Goal: Transaction & Acquisition: Purchase product/service

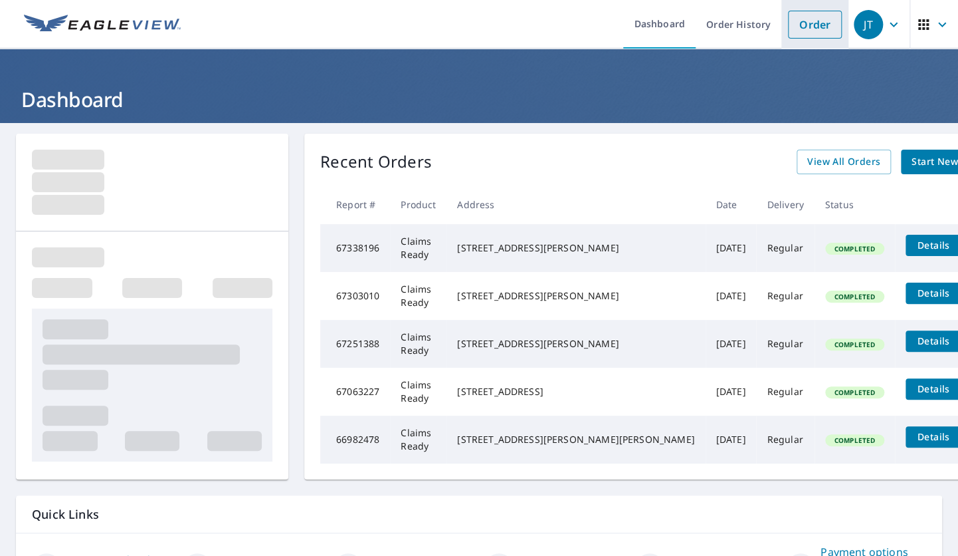
click at [810, 29] on link "Order" at bounding box center [815, 25] width 54 height 28
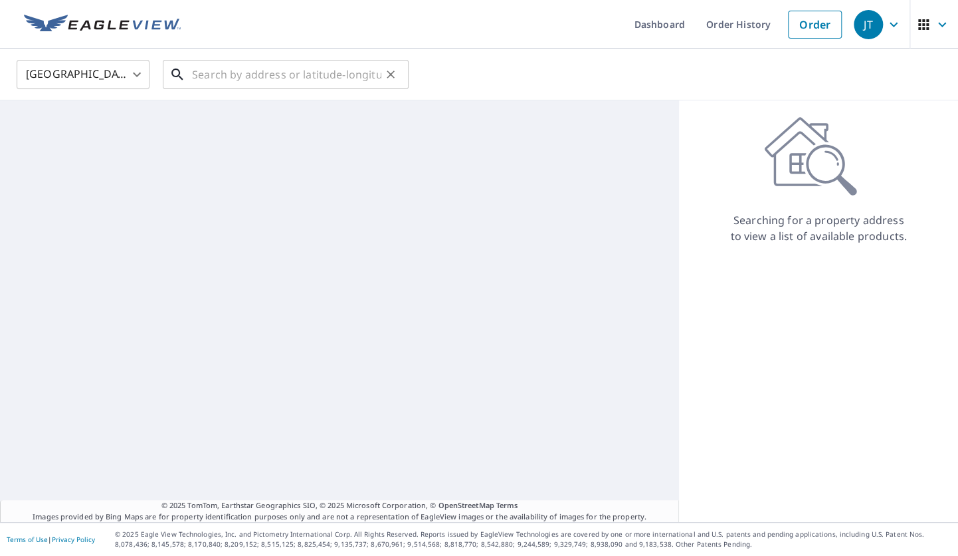
click at [272, 72] on input "text" at bounding box center [286, 74] width 189 height 37
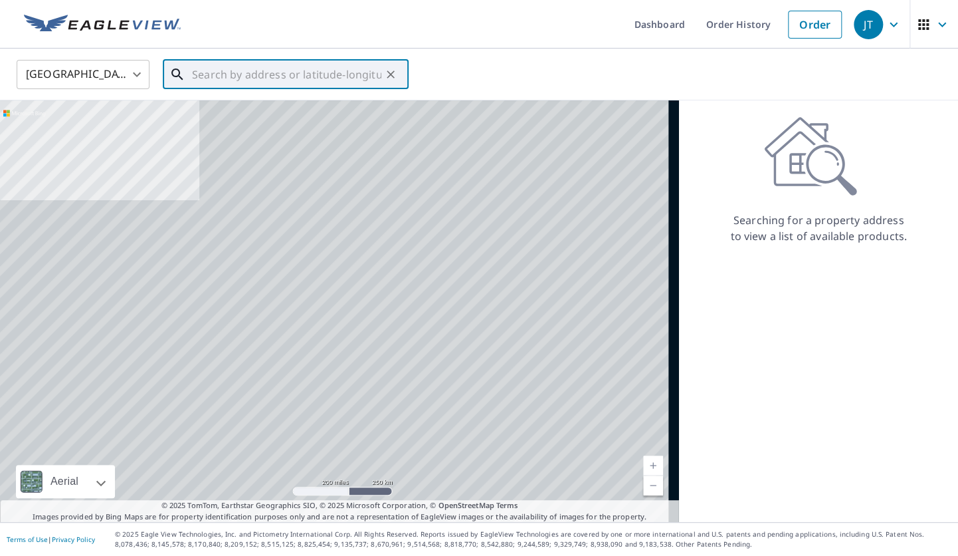
paste input "[STREET_ADDRESS]"
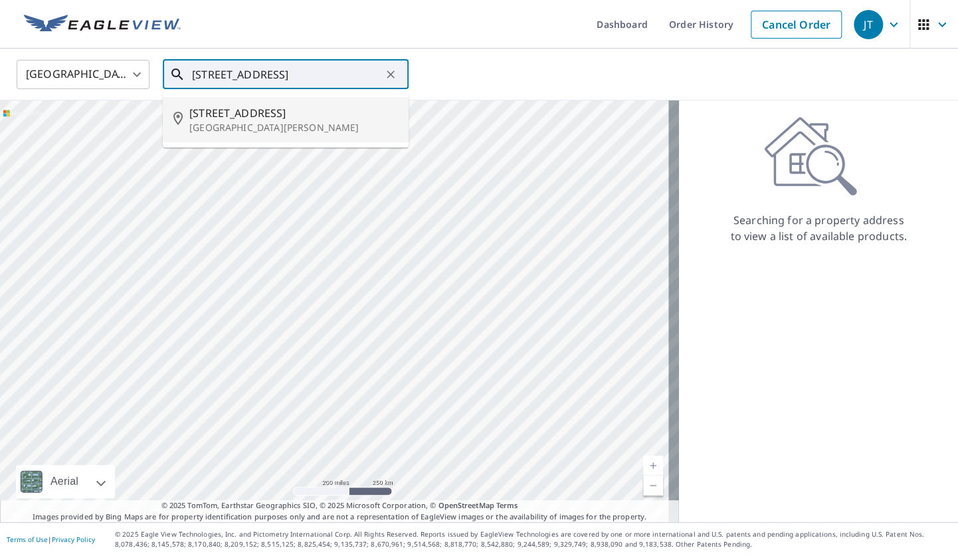
click at [332, 127] on p "[GEOGRAPHIC_DATA][PERSON_NAME]" at bounding box center [293, 127] width 209 height 13
type input "[STREET_ADDRESS][PERSON_NAME]"
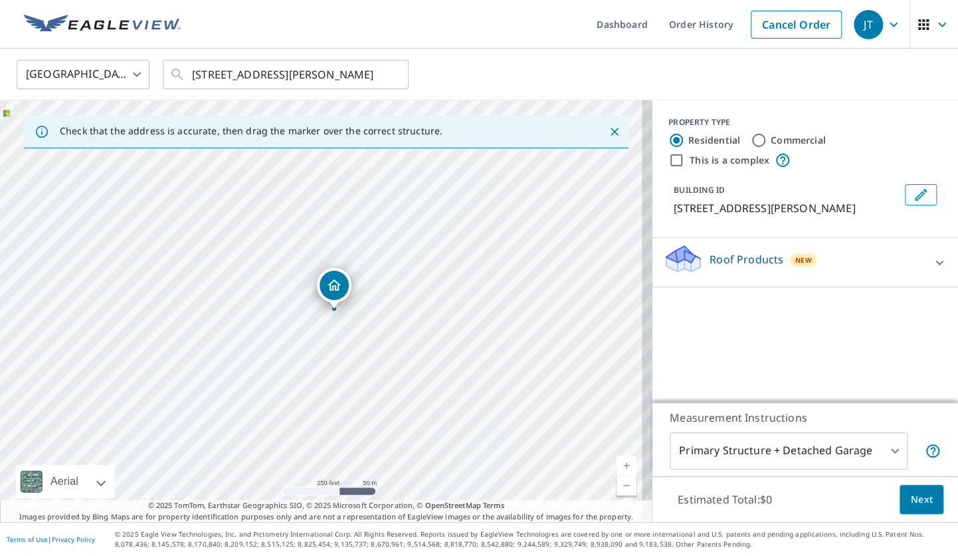
click at [726, 281] on div "Roof Products New" at bounding box center [793, 262] width 261 height 38
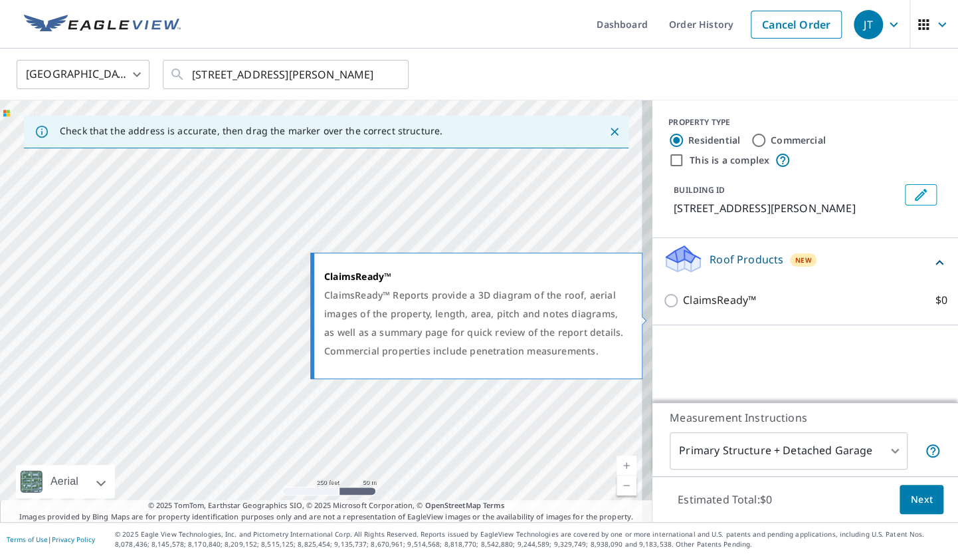
click at [663, 308] on input "ClaimsReady™ $0" at bounding box center [673, 300] width 20 height 16
checkbox input "true"
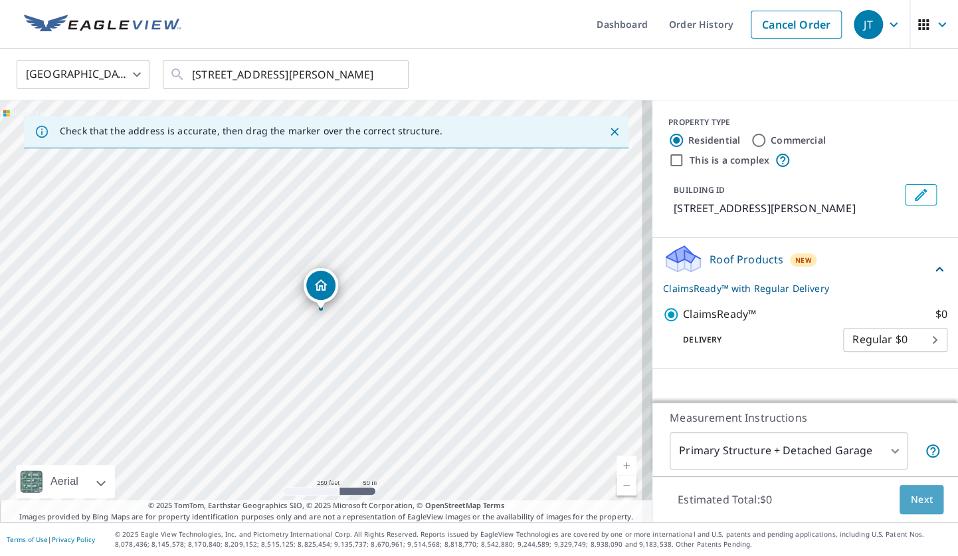
click at [924, 506] on button "Next" at bounding box center [922, 500] width 44 height 30
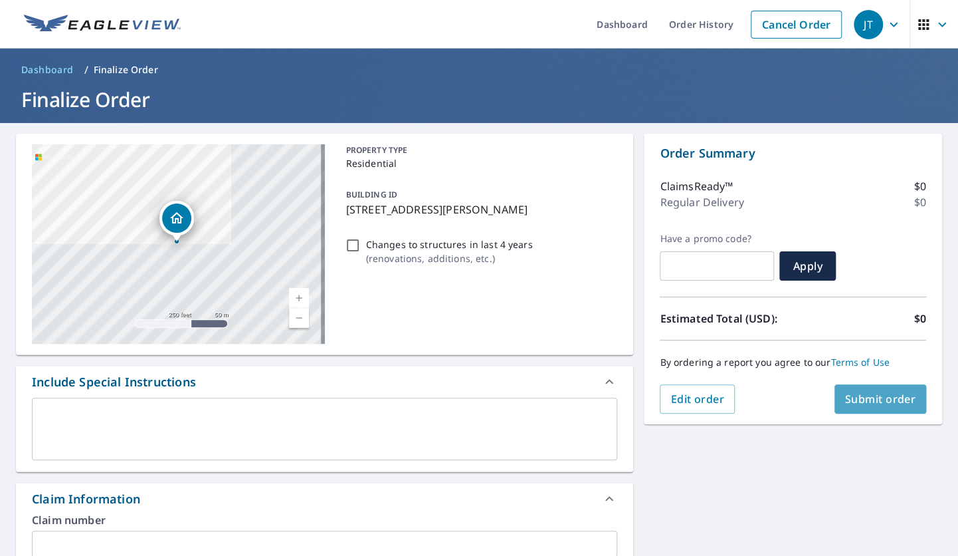
click at [845, 399] on span "Submit order" at bounding box center [880, 398] width 71 height 15
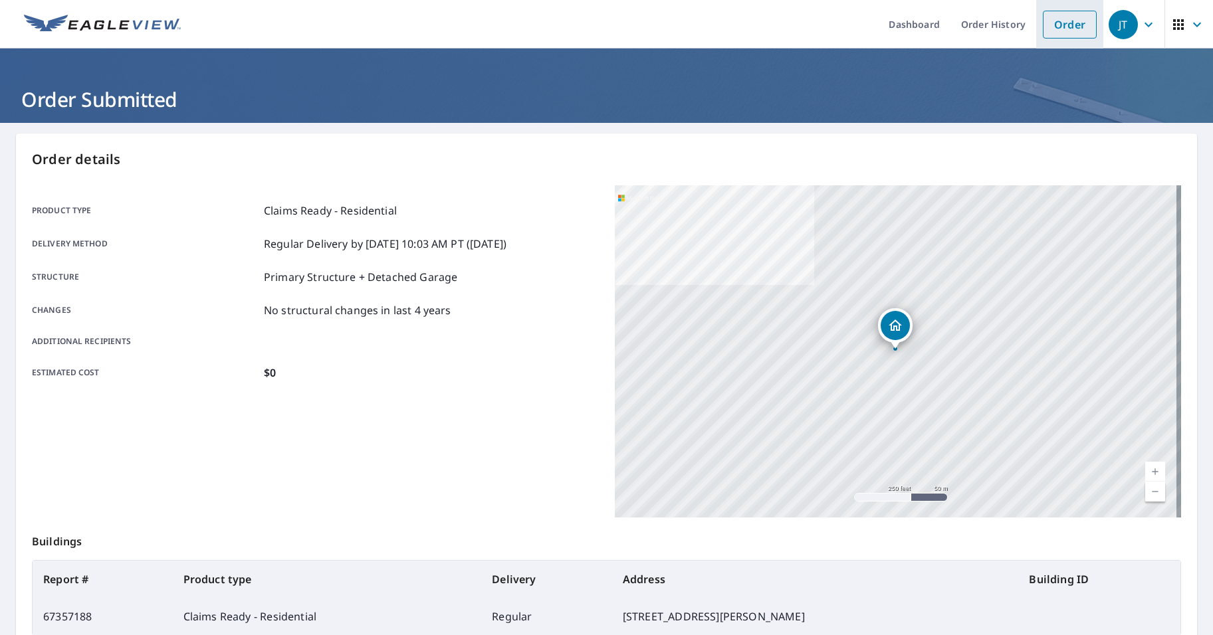
click at [958, 31] on link "Order" at bounding box center [1070, 25] width 54 height 28
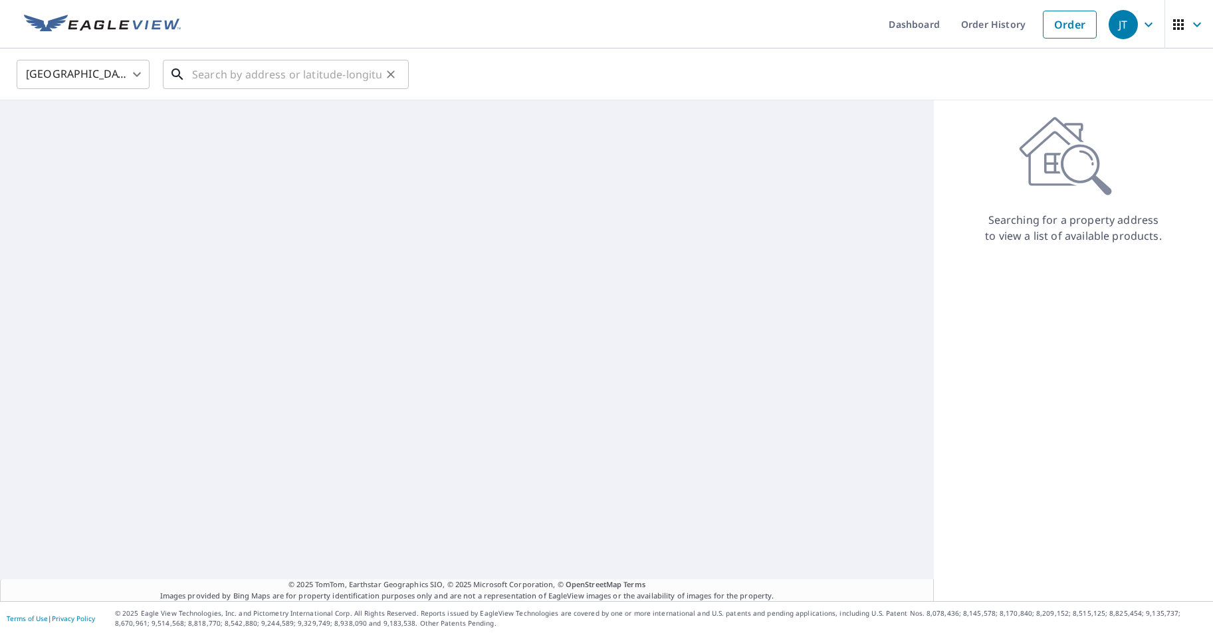
click at [248, 62] on input "text" at bounding box center [286, 74] width 189 height 37
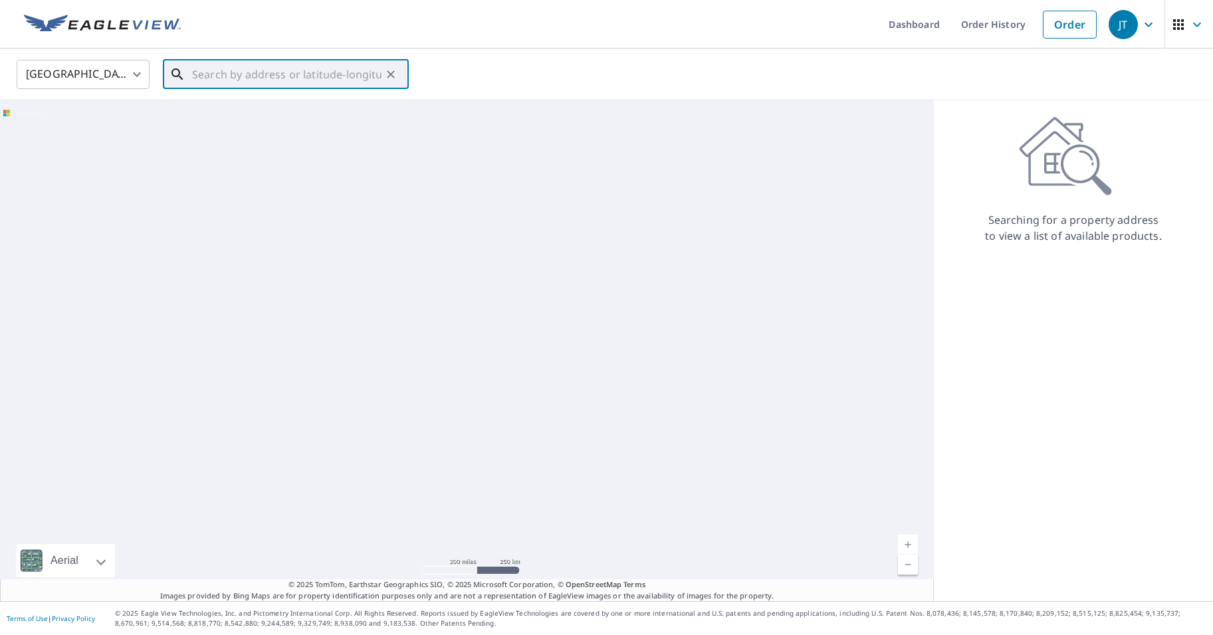
paste input "[STREET_ADDRESS]"
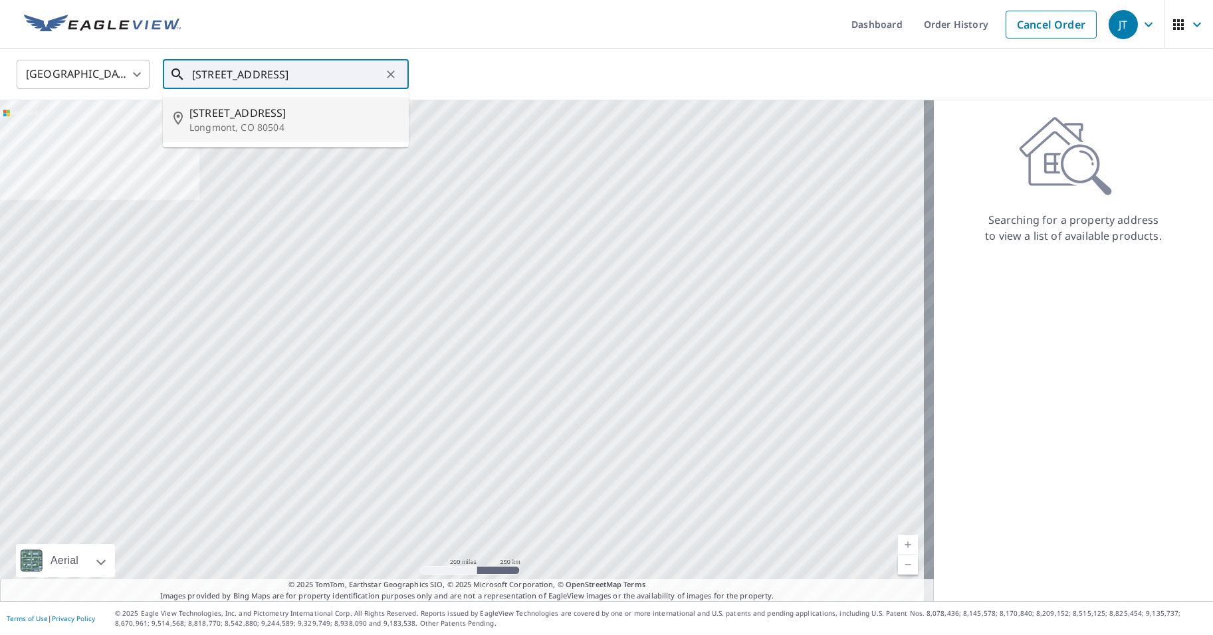
click at [336, 124] on p "Longmont, CO 80504" at bounding box center [293, 127] width 209 height 13
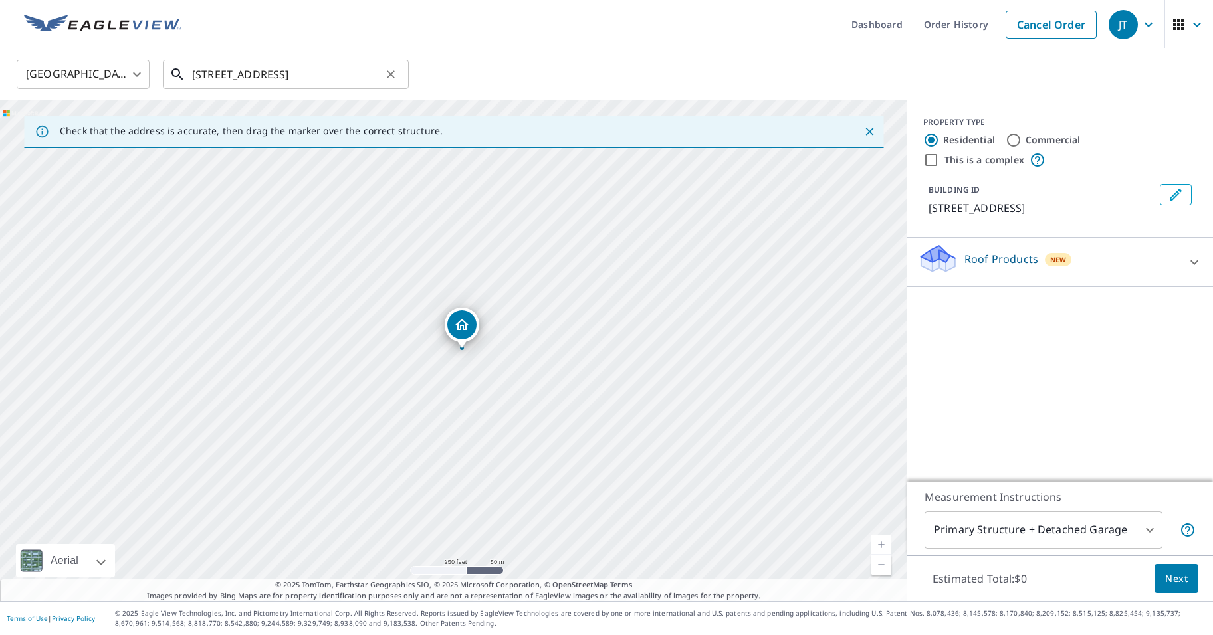
click at [332, 70] on input "[STREET_ADDRESS]" at bounding box center [286, 74] width 189 height 37
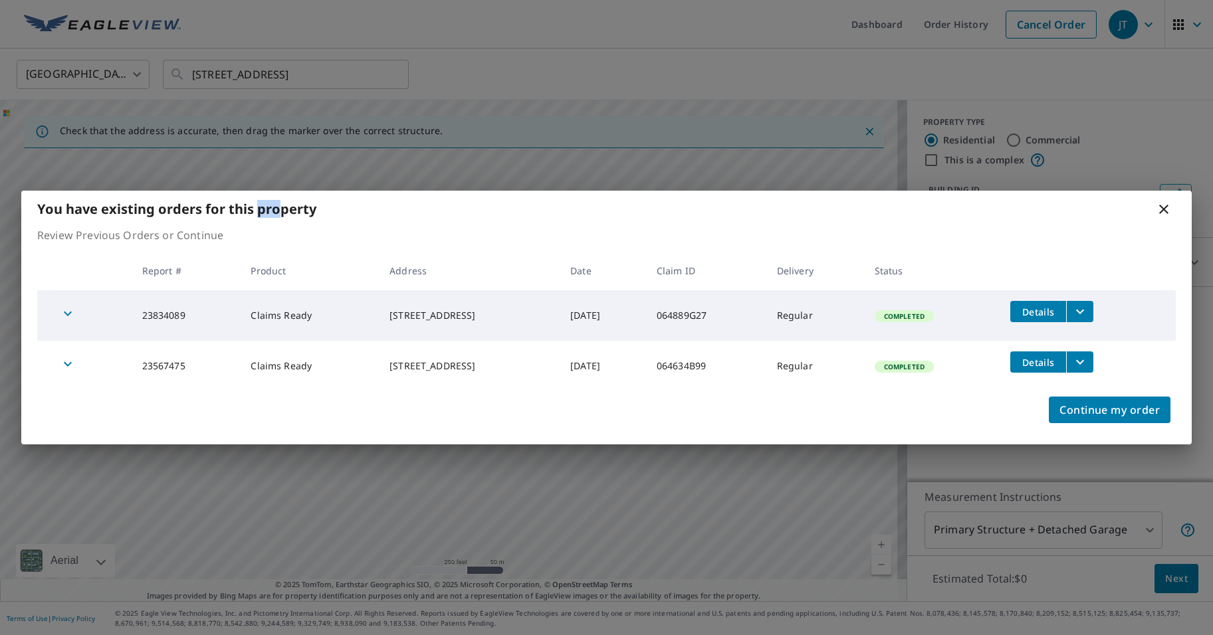
drag, startPoint x: 257, startPoint y: 73, endPoint x: 280, endPoint y: 72, distance: 23.9
click at [280, 72] on div "You have existing orders for this property Review Previous Orders or Continue R…" at bounding box center [606, 317] width 1213 height 635
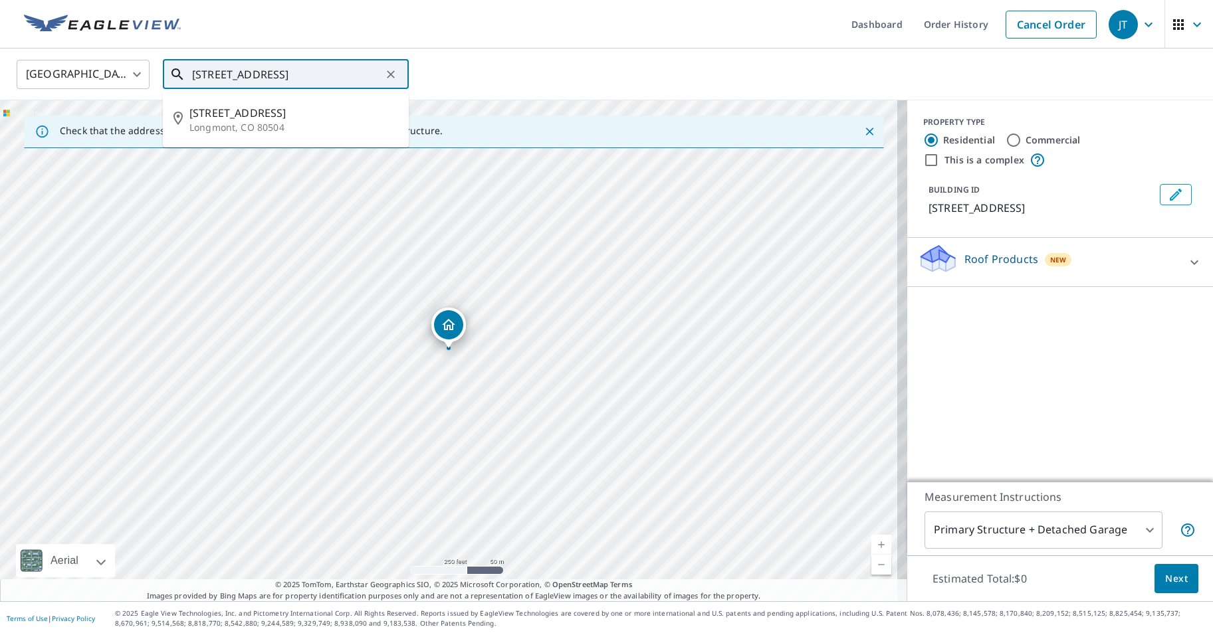
drag, startPoint x: 261, startPoint y: 73, endPoint x: 530, endPoint y: 74, distance: 269.9
click at [530, 74] on div "[GEOGRAPHIC_DATA] [GEOGRAPHIC_DATA] ​ [STREET_ADDRESS] ​ [STREET_ADDRESS]" at bounding box center [602, 73] width 1190 height 31
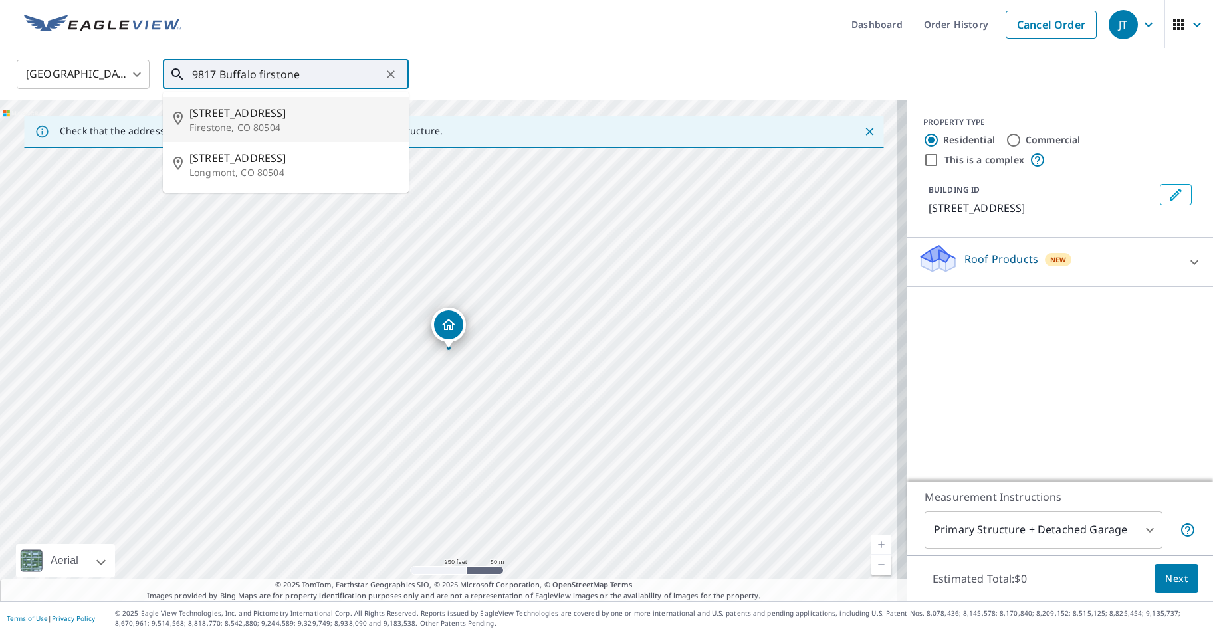
click at [295, 112] on span "[STREET_ADDRESS]" at bounding box center [293, 113] width 209 height 16
type input "[STREET_ADDRESS]"
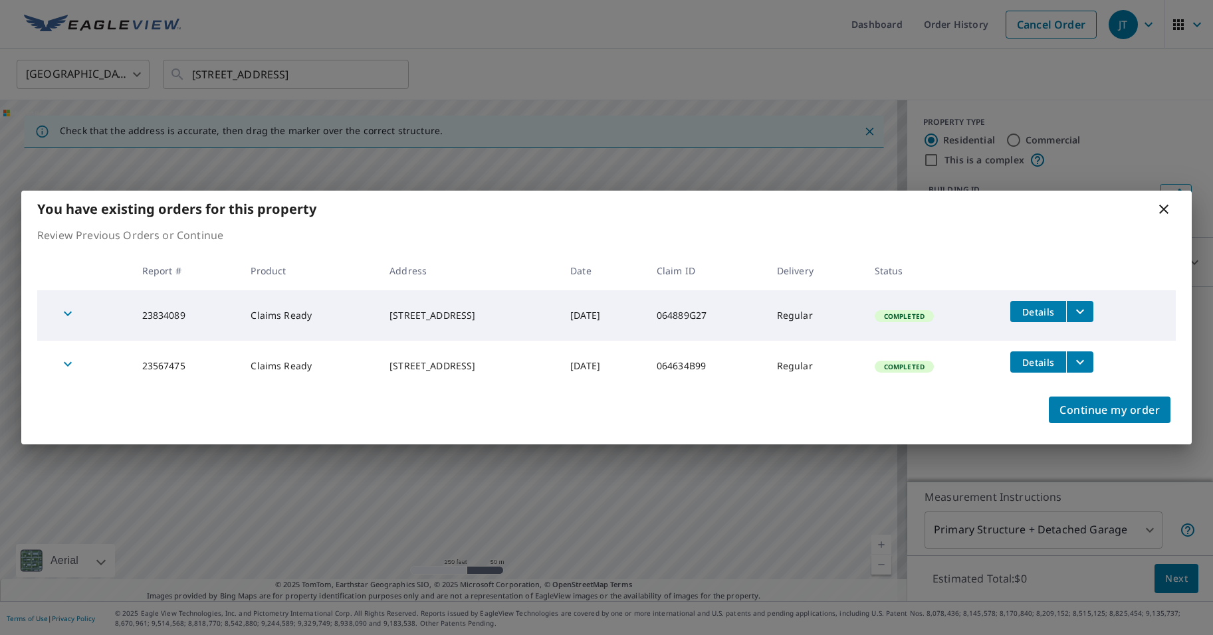
click at [958, 364] on icon "filesDropdownBtn-23567475" at bounding box center [1080, 362] width 16 height 16
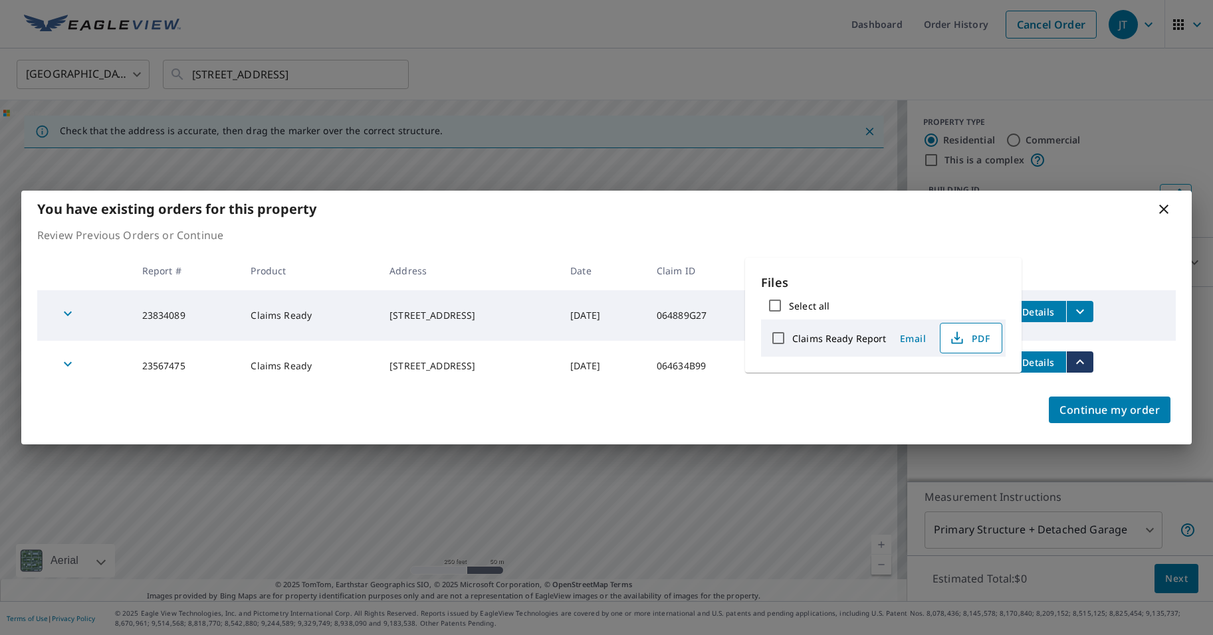
click at [958, 340] on span "PDF" at bounding box center [969, 338] width 43 height 16
